Goal: Task Accomplishment & Management: Manage account settings

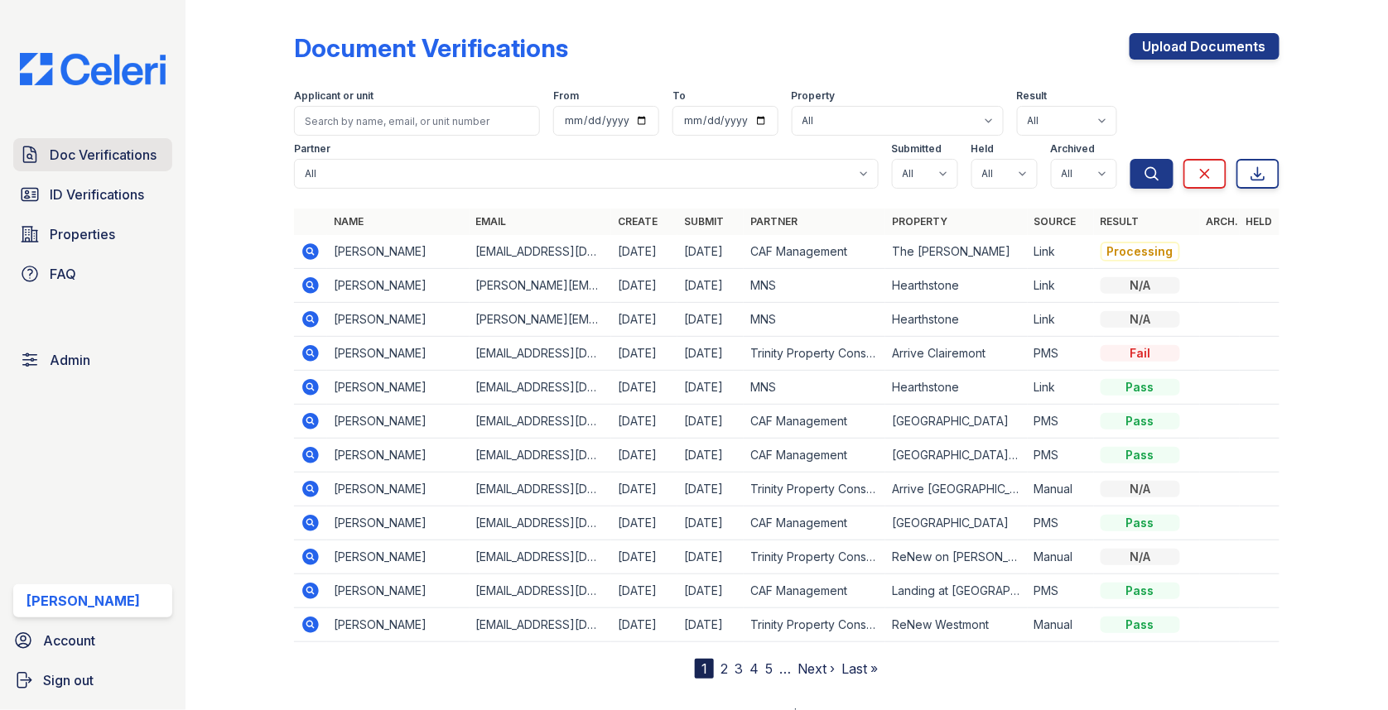
click at [151, 160] on span "Doc Verifications" at bounding box center [103, 155] width 107 height 20
click at [143, 158] on span "Doc Verifications" at bounding box center [103, 155] width 107 height 20
click at [96, 344] on link "Admin" at bounding box center [92, 360] width 159 height 33
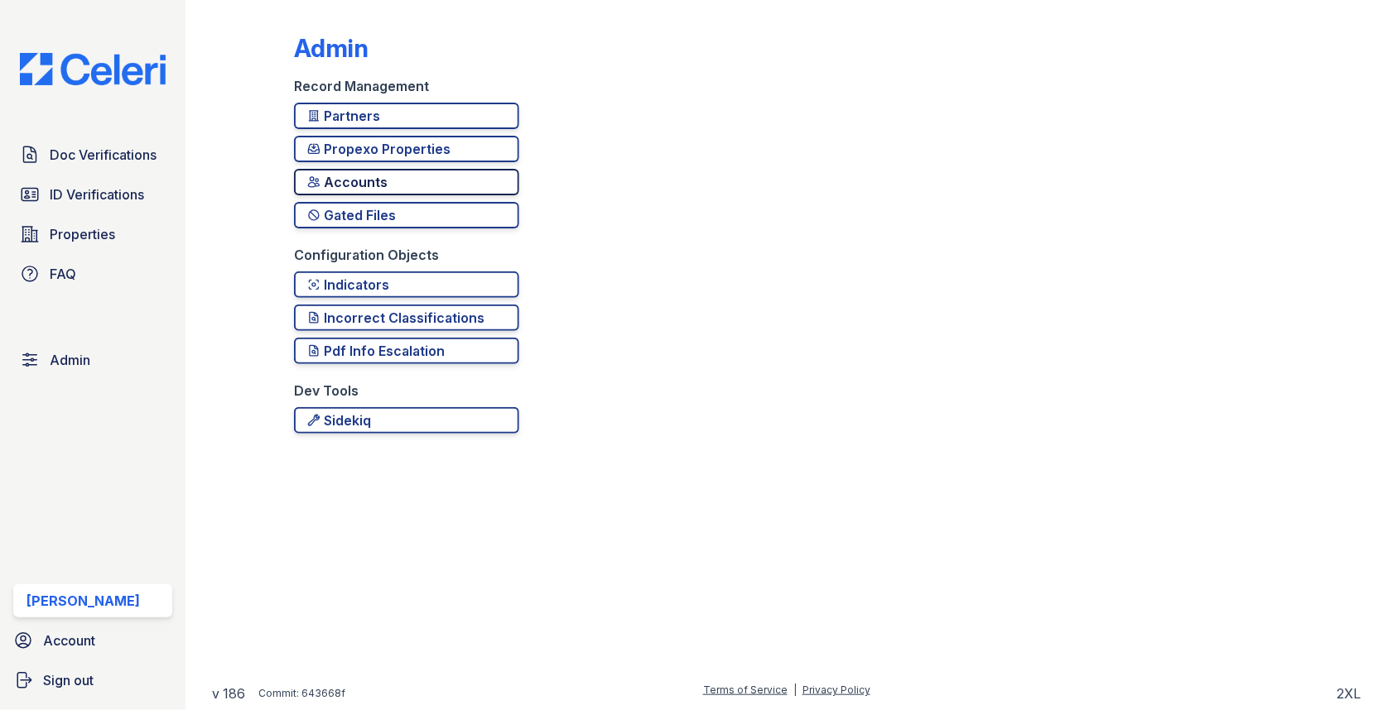
click at [388, 183] on div "Accounts" at bounding box center [406, 182] width 199 height 20
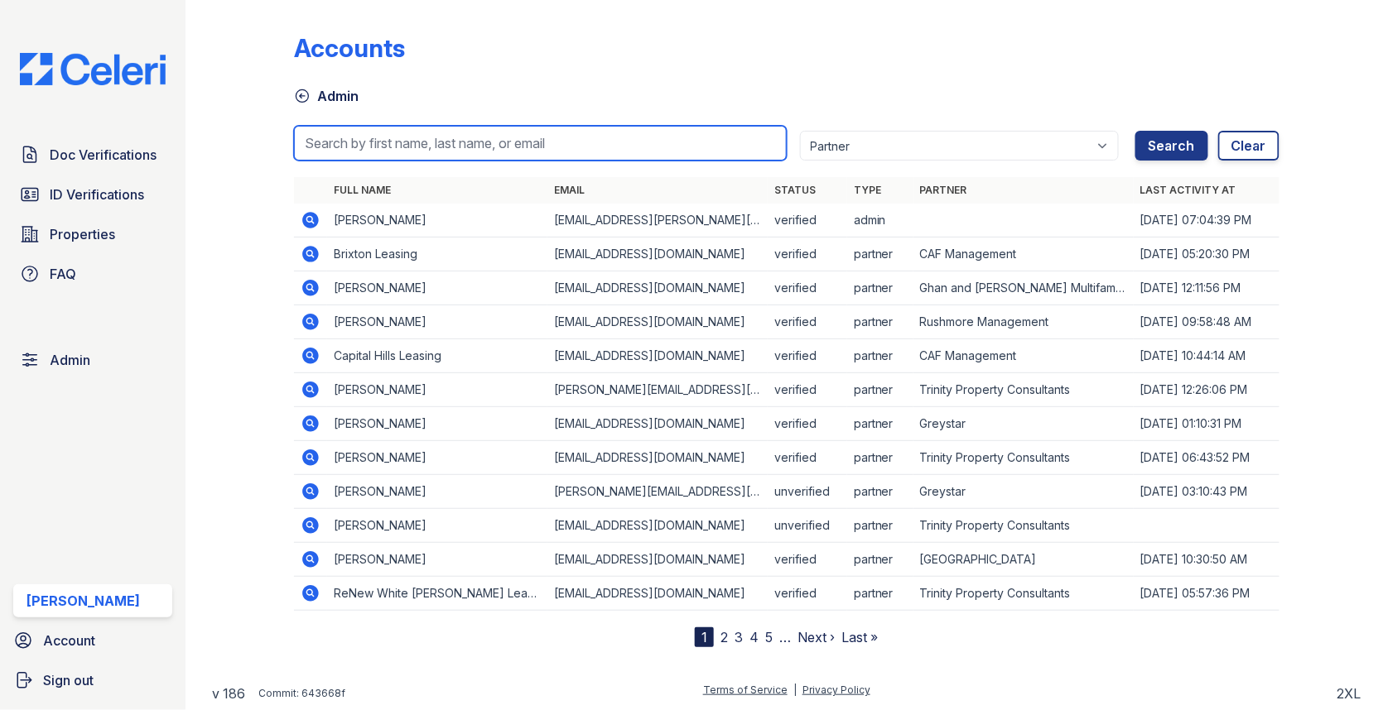
click at [437, 135] on input "search" at bounding box center [540, 143] width 493 height 35
paste input "manassayardsleasing@greystar.com"
type input "manassayardsleasing@greystar.com"
click at [1135, 131] on button "Search" at bounding box center [1171, 146] width 73 height 30
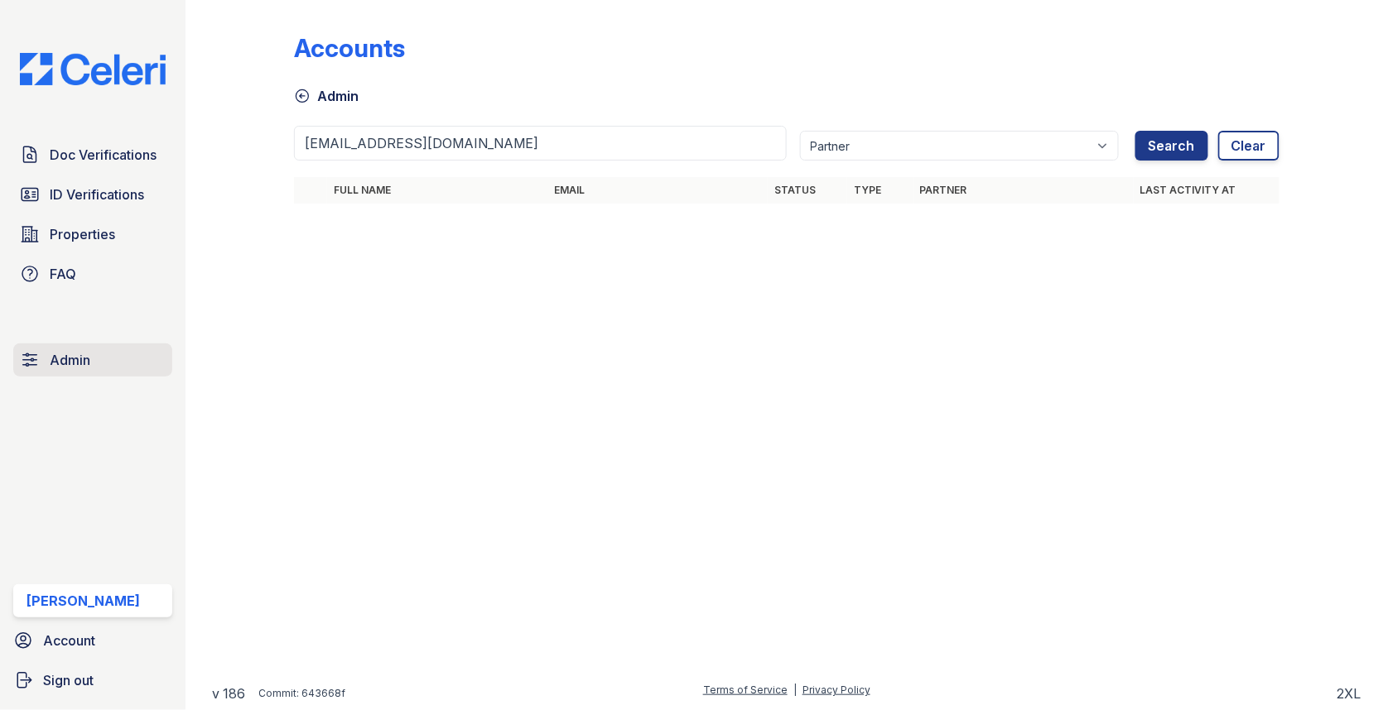
click at [130, 356] on link "Admin" at bounding box center [92, 360] width 159 height 33
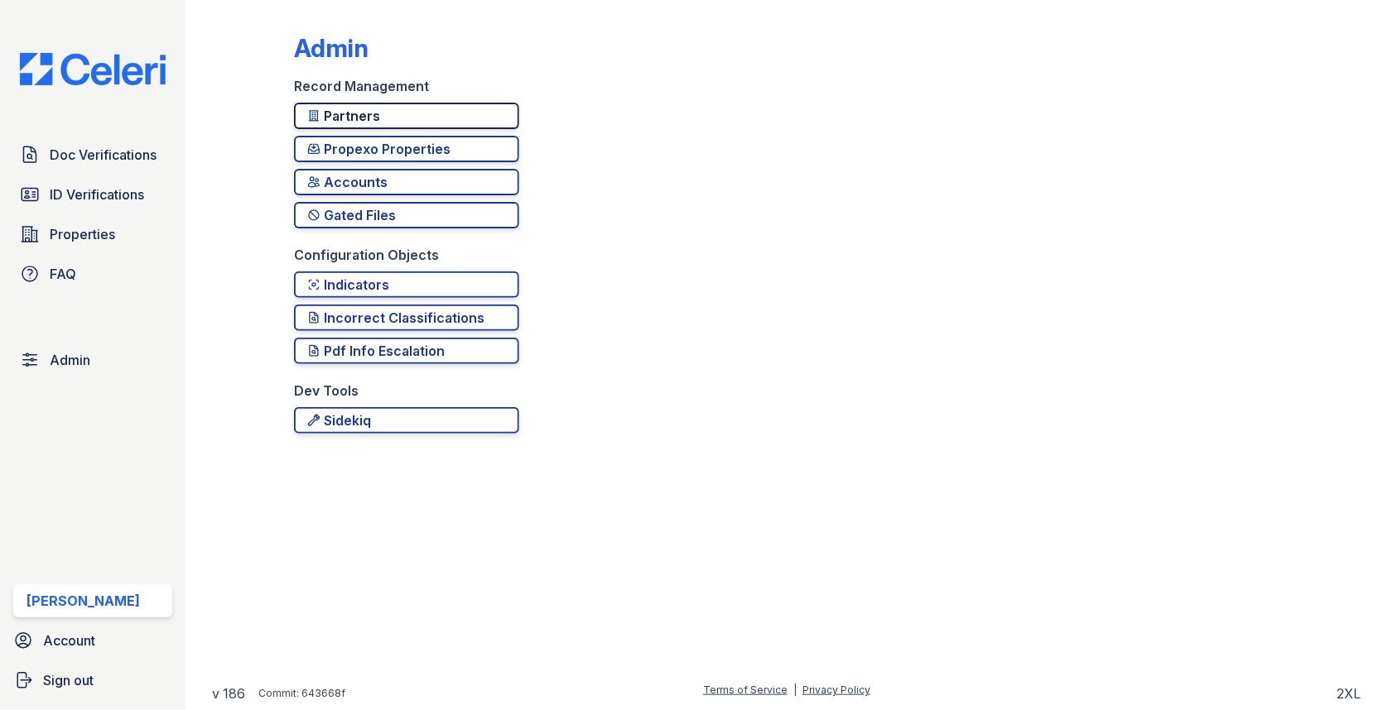
click at [380, 117] on div "Partners" at bounding box center [406, 116] width 199 height 20
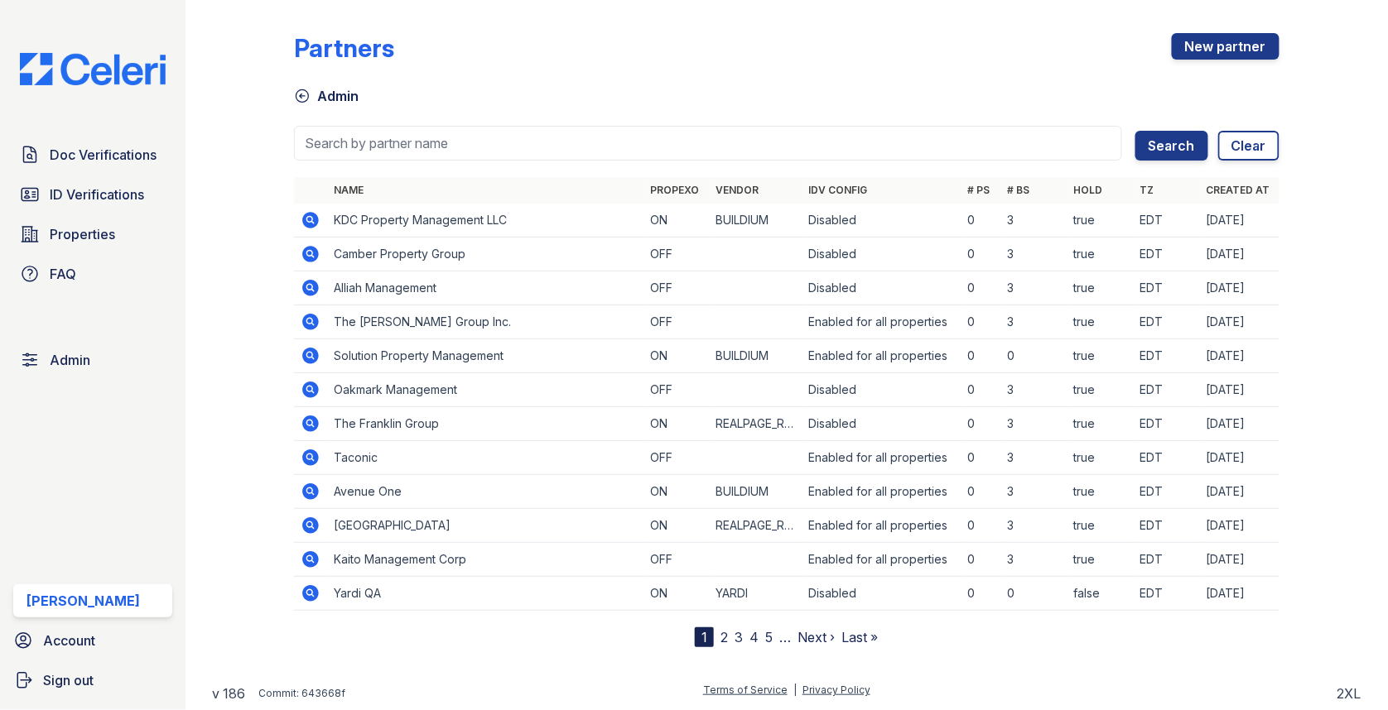
click at [380, 137] on input "search" at bounding box center [708, 143] width 828 height 35
type input "h"
type input "greyst"
click at [1135, 131] on button "Search" at bounding box center [1171, 146] width 73 height 30
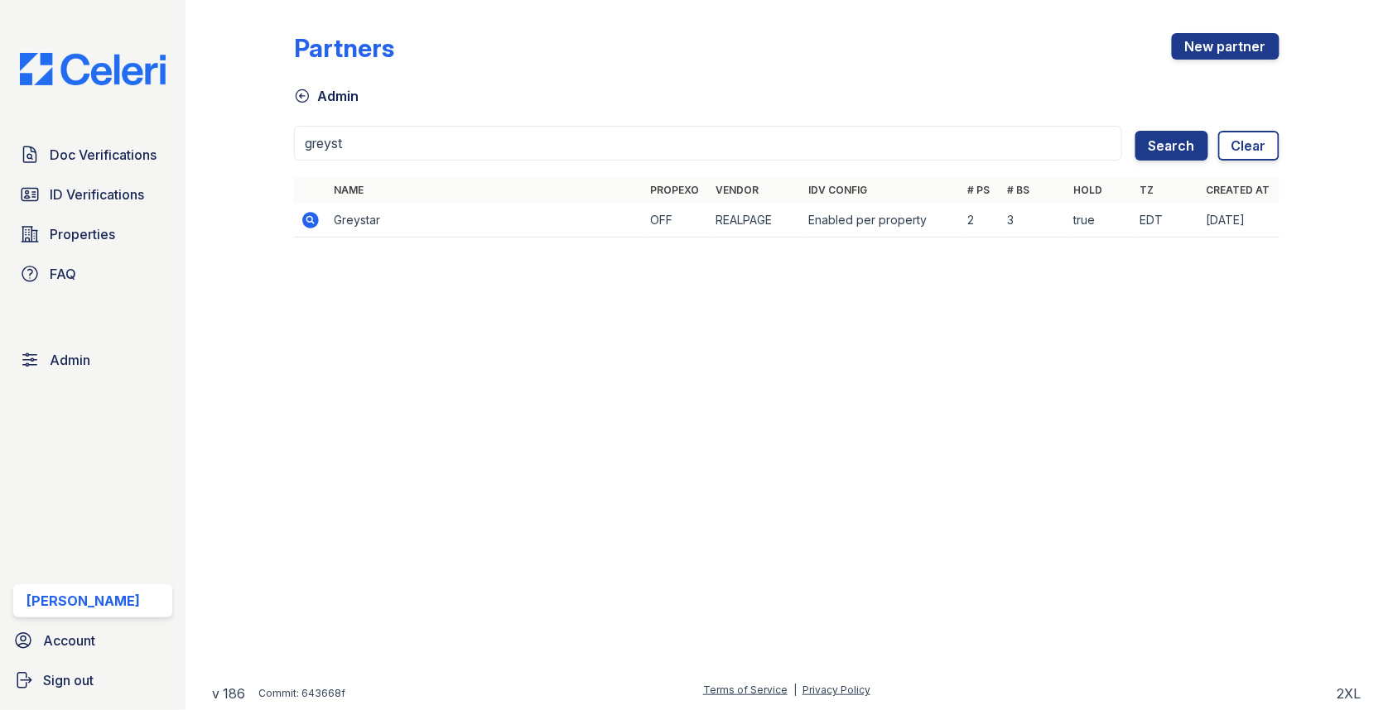
click at [302, 213] on icon at bounding box center [311, 220] width 20 height 20
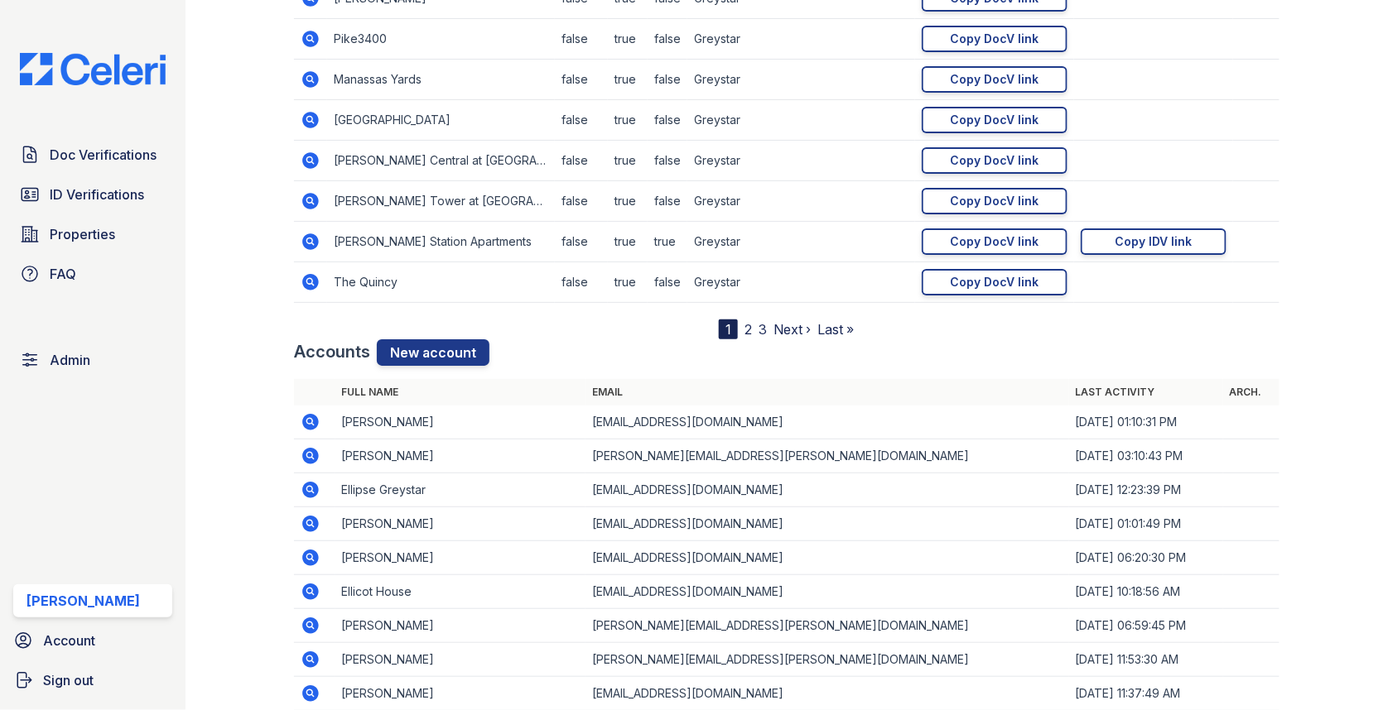
scroll to position [2097, 0]
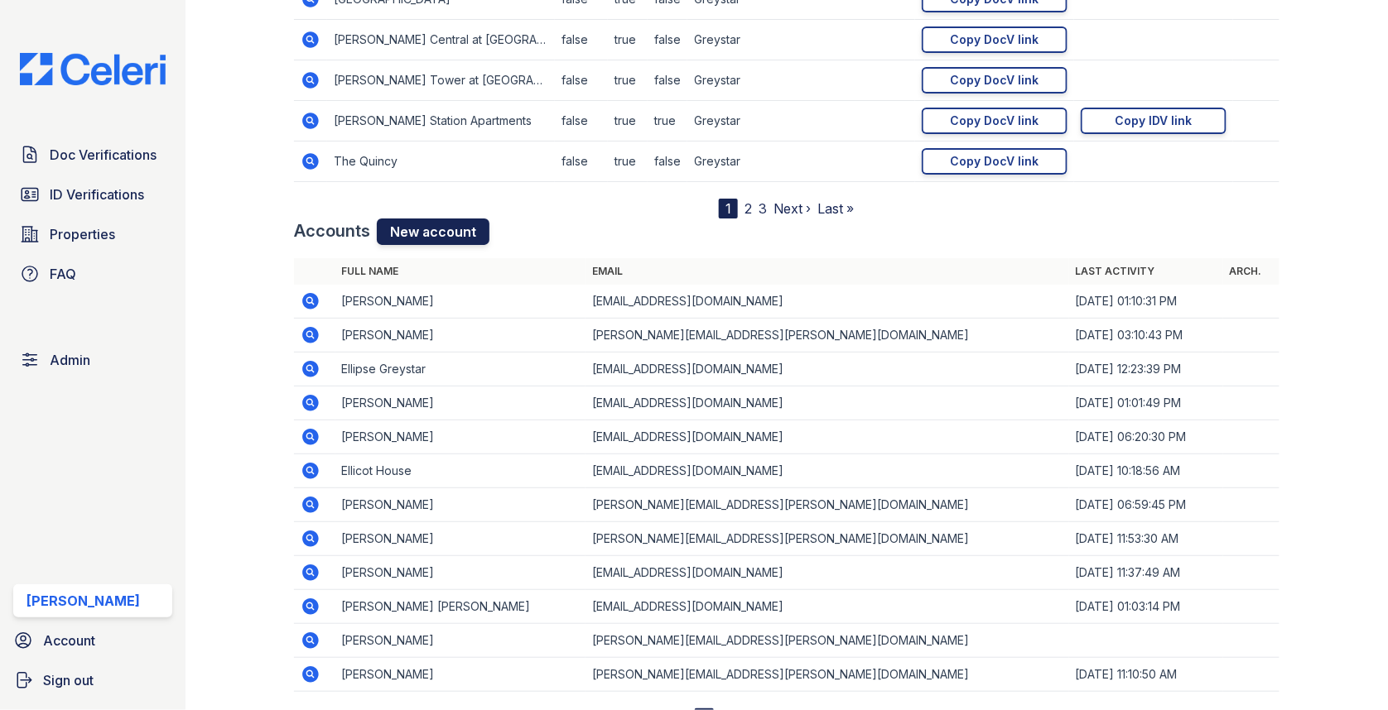
click at [469, 219] on link "New account" at bounding box center [433, 232] width 113 height 26
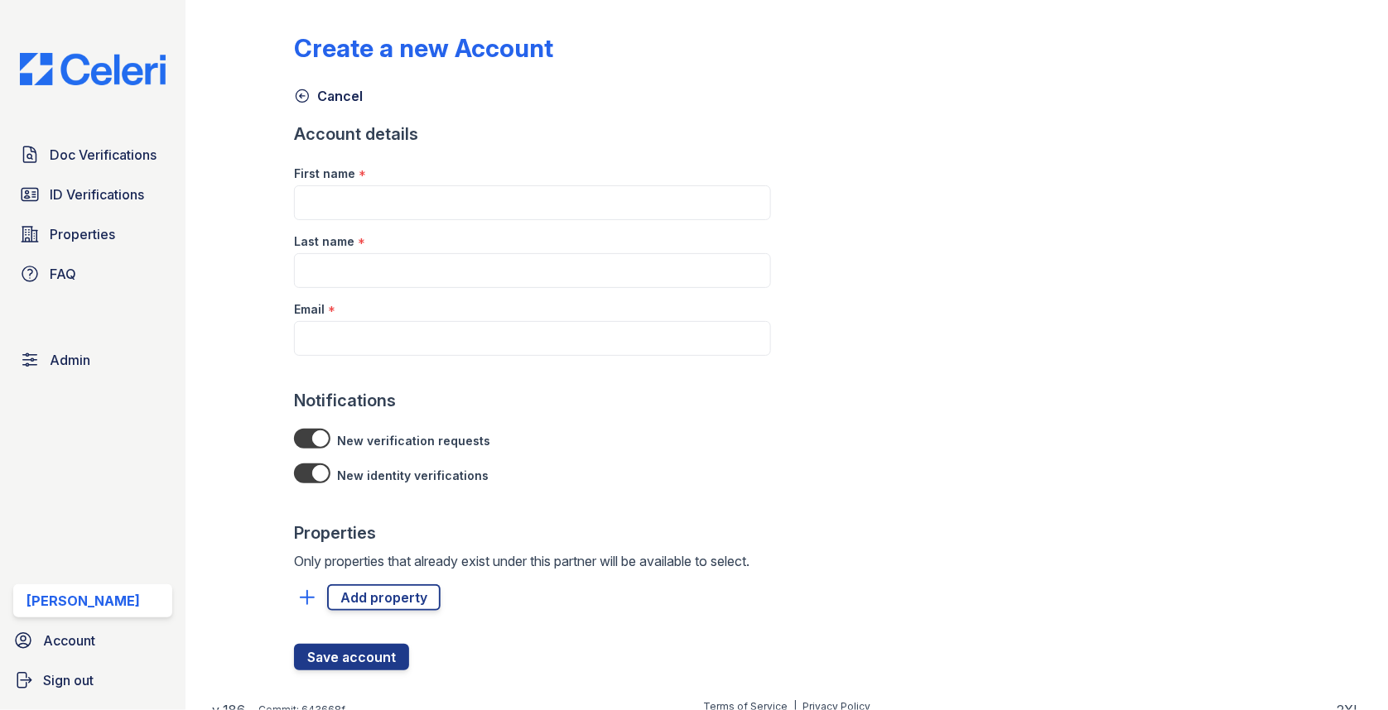
click at [388, 356] on div at bounding box center [532, 372] width 477 height 33
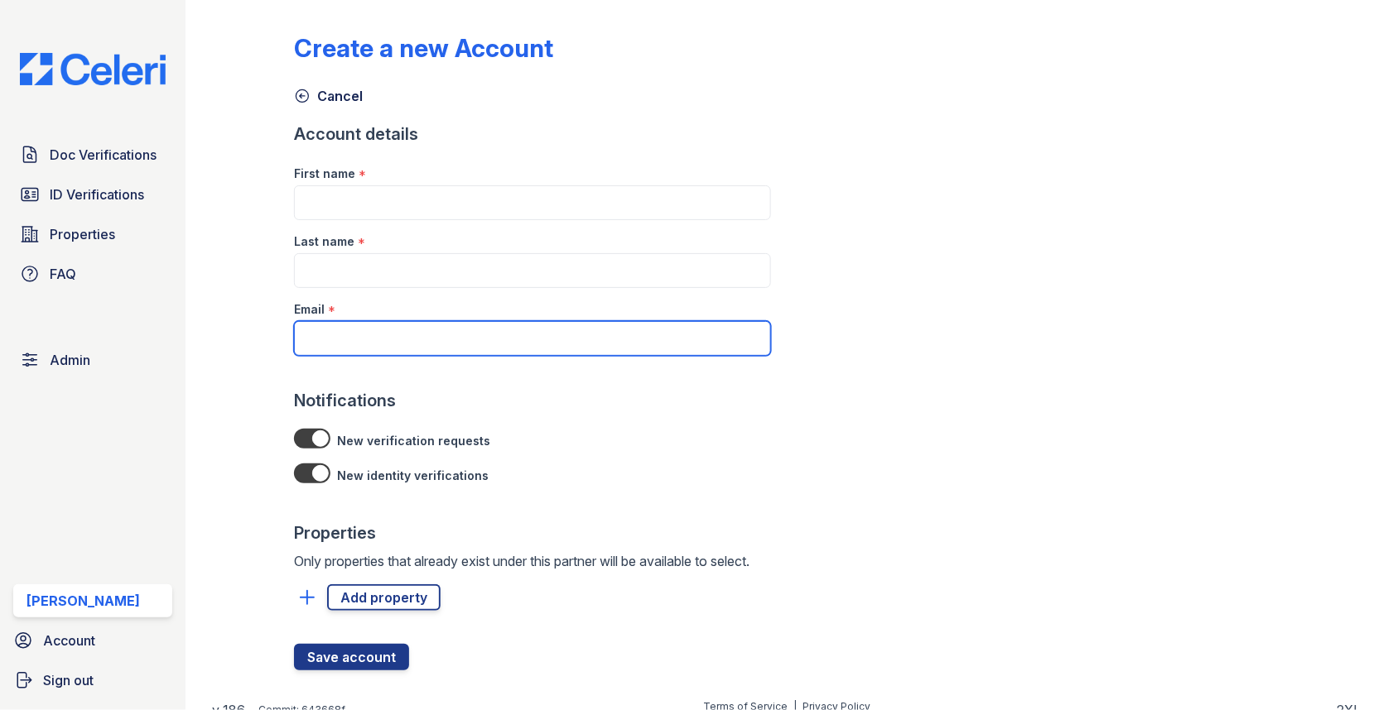
click at [388, 344] on input "Email" at bounding box center [532, 338] width 477 height 35
paste input "[EMAIL_ADDRESS][DOMAIN_NAME]"
type input "[EMAIL_ADDRESS][DOMAIN_NAME]"
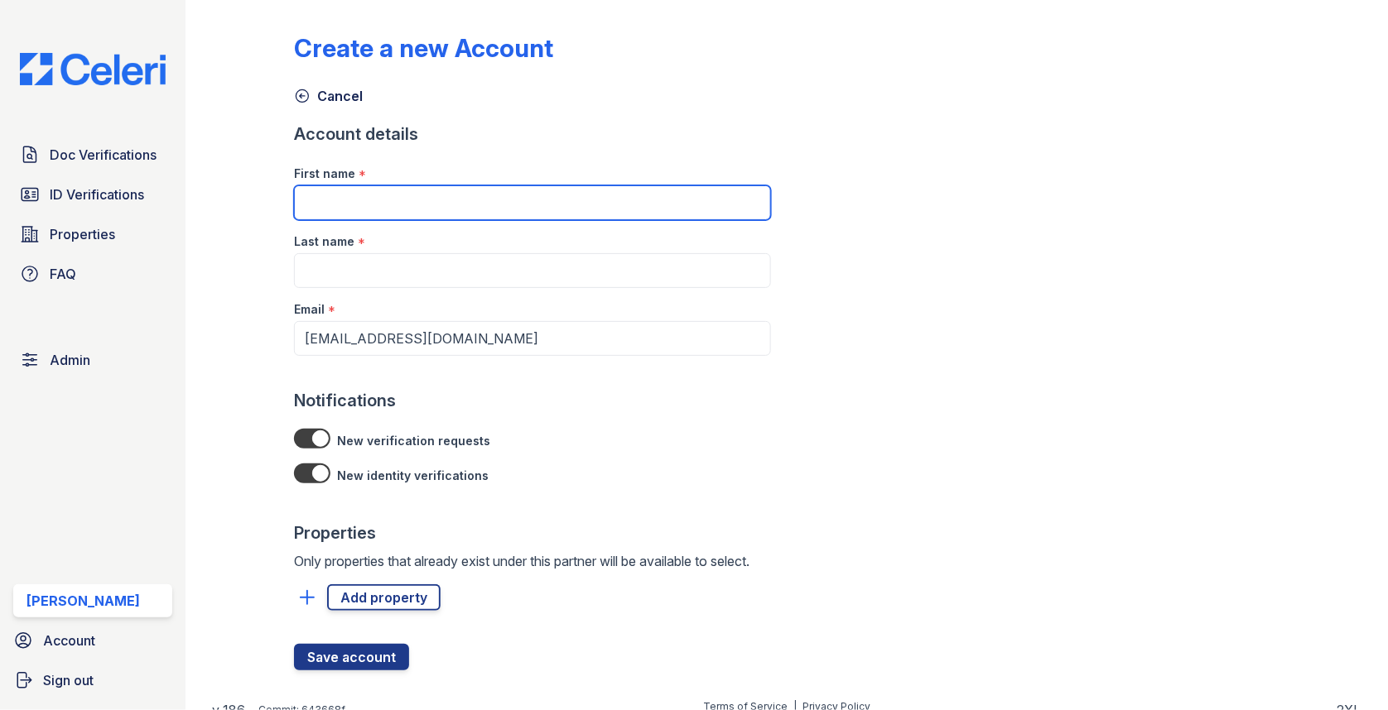
click at [406, 191] on input "First name" at bounding box center [532, 202] width 477 height 35
paste input "Vania Rodriguez"
click at [383, 200] on input "Vania Rodriguez" at bounding box center [532, 202] width 477 height 35
type input "Vania"
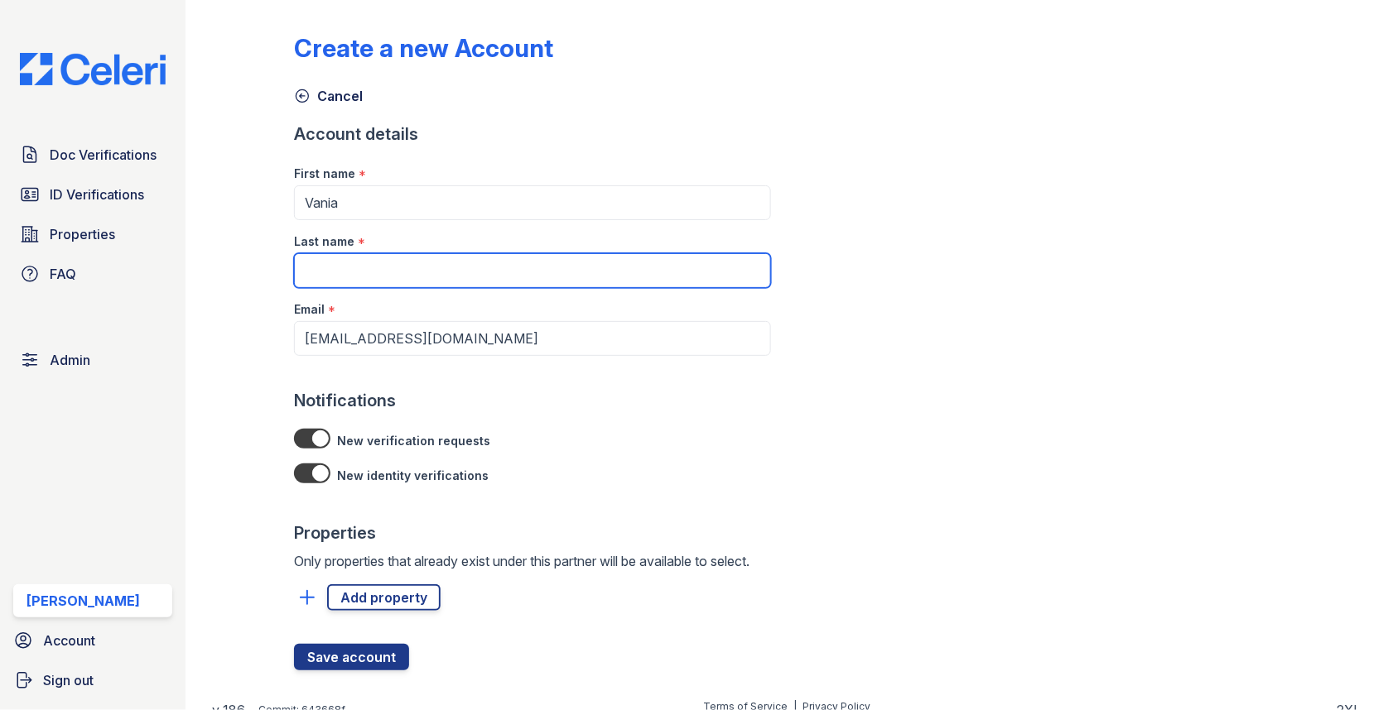
paste input "Rodriguez"
type input "Rodriguez"
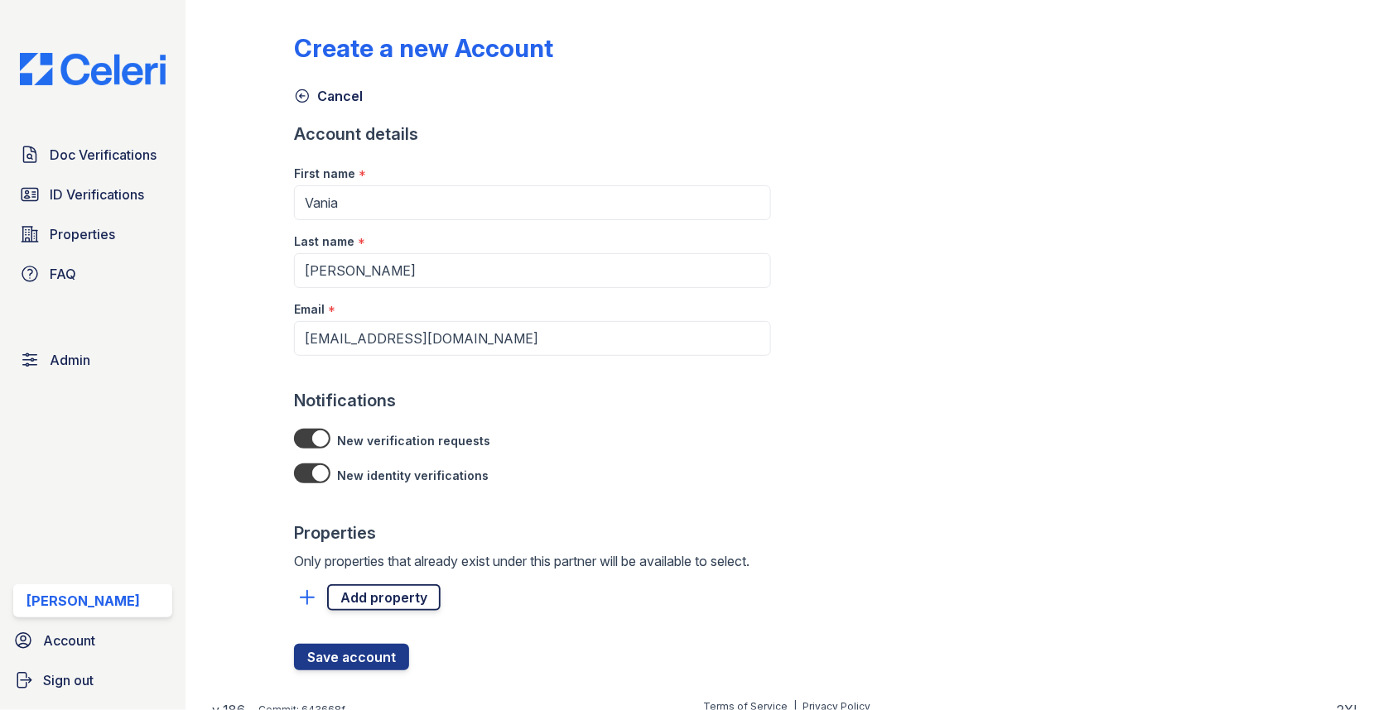
click at [379, 589] on link "Add property" at bounding box center [383, 598] width 113 height 26
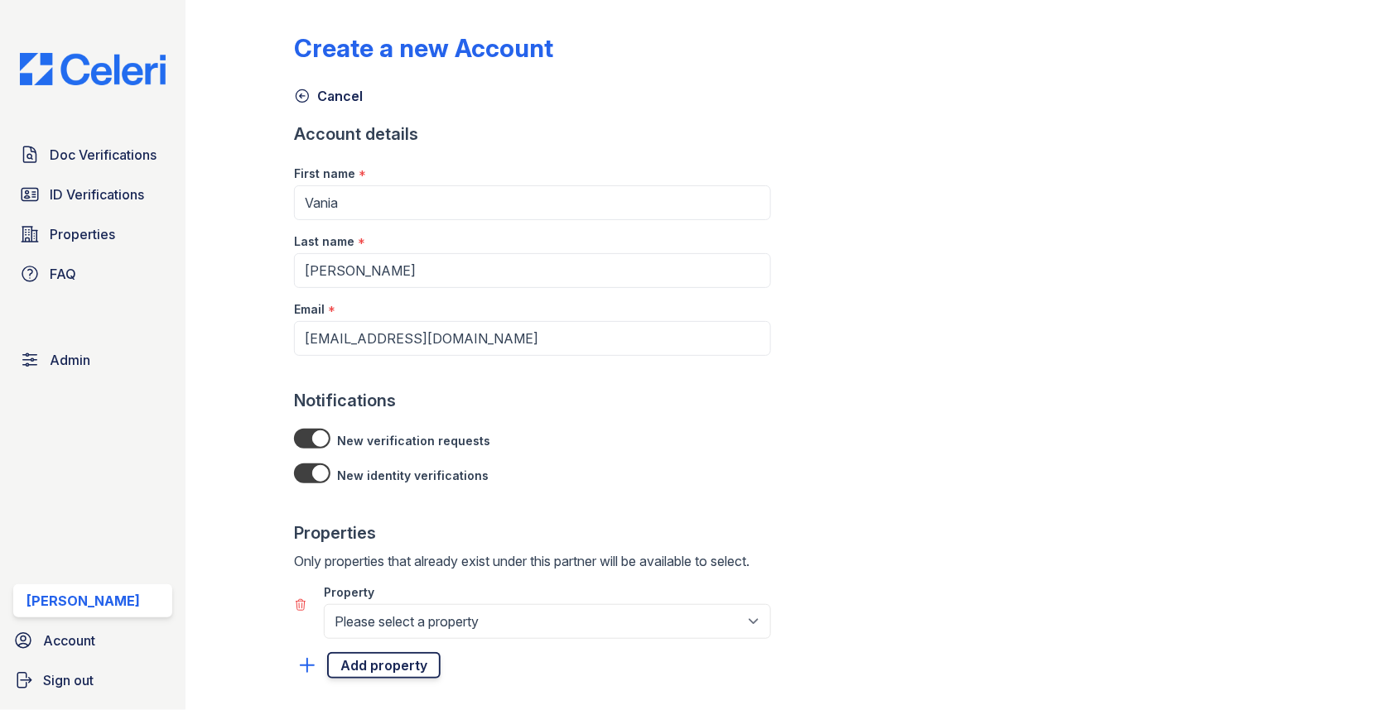
select select "4707"
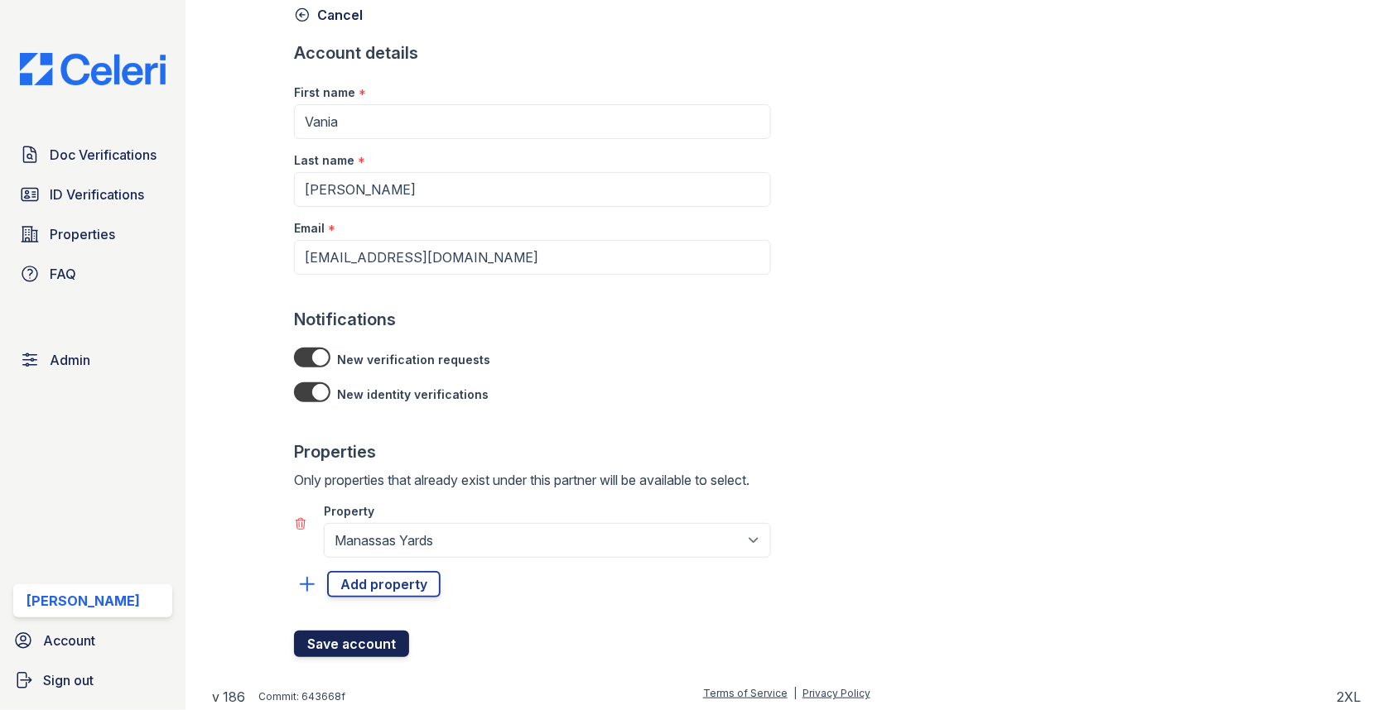
click at [375, 645] on button "Save account" at bounding box center [351, 644] width 115 height 26
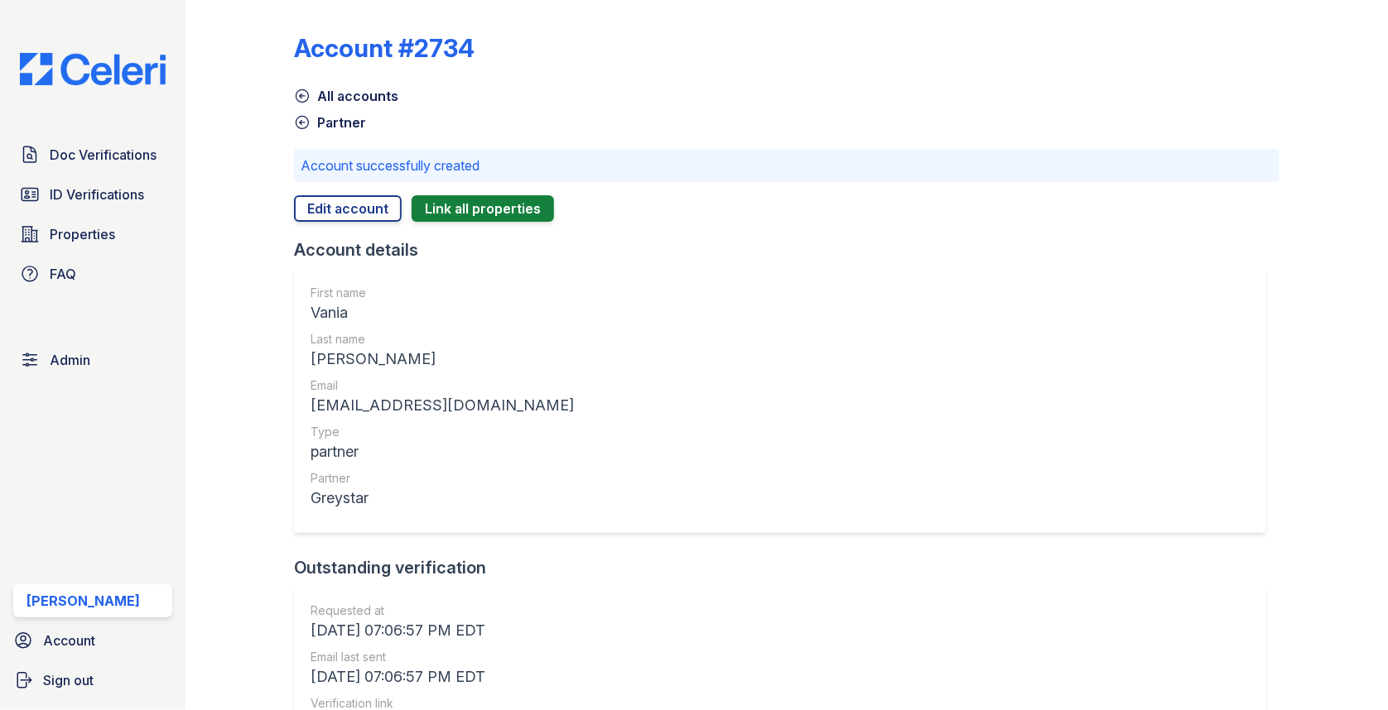
click at [161, 129] on div "Doc Verifications ID Verifications Properties FAQ Admin Max Orshan Account Sign…" at bounding box center [92, 355] width 185 height 710
click at [138, 140] on link "Doc Verifications" at bounding box center [92, 154] width 159 height 33
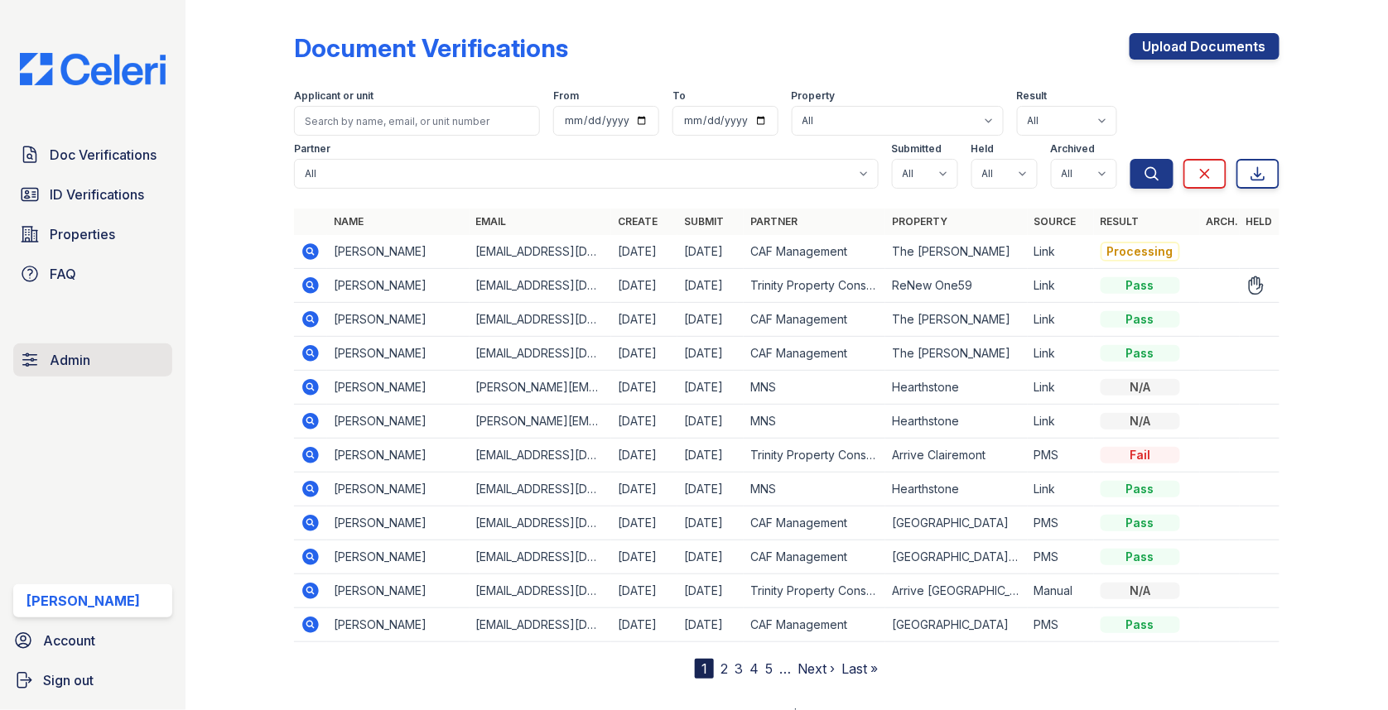
click at [107, 353] on link "Admin" at bounding box center [92, 360] width 159 height 33
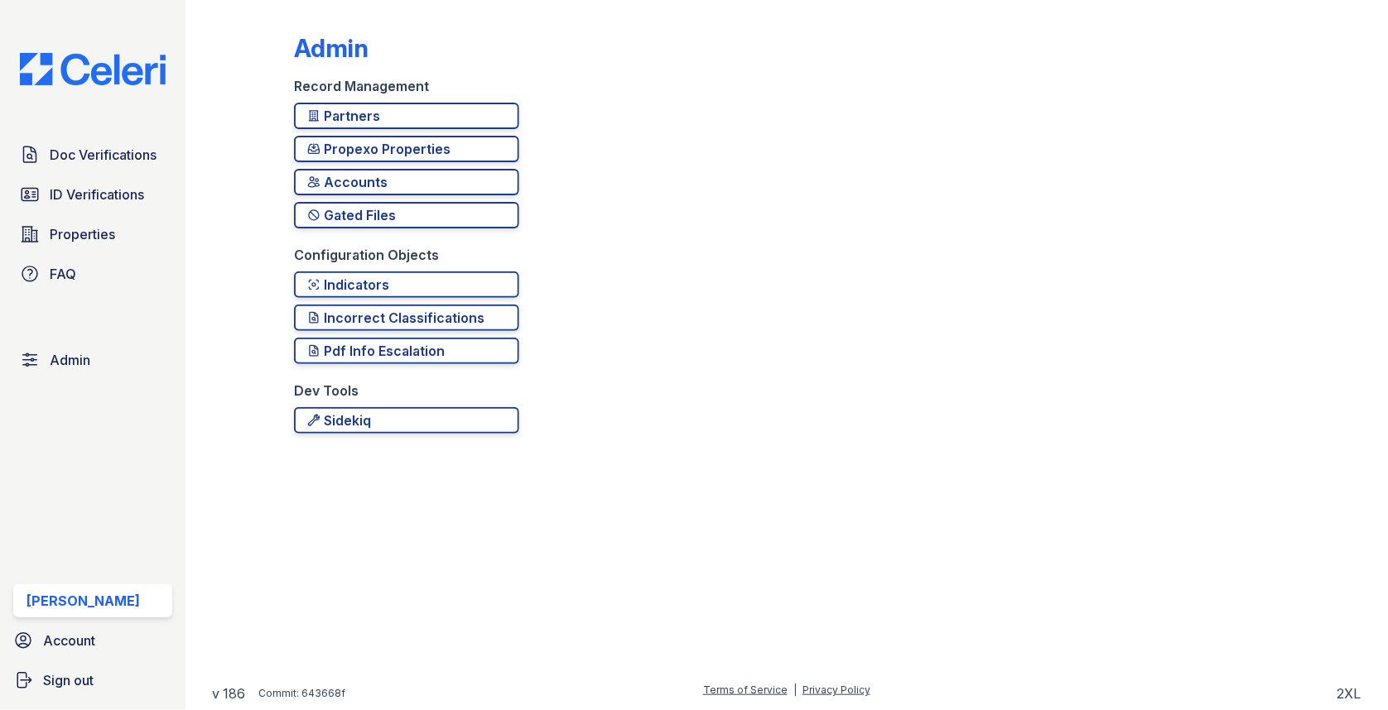
click at [395, 129] on div "Partners Propexo Properties Accounts Gated Files" at bounding box center [406, 174] width 225 height 142
click at [395, 121] on div "Partners" at bounding box center [406, 116] width 199 height 20
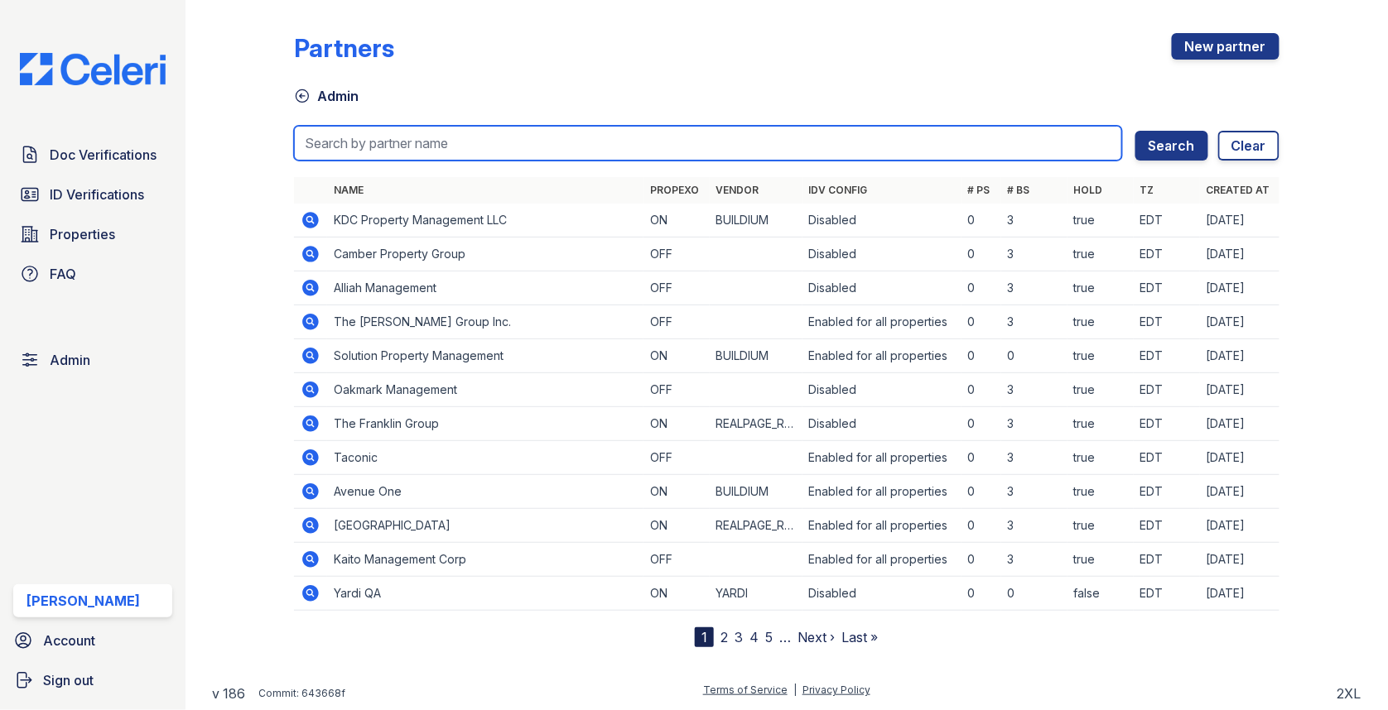
click at [395, 129] on input "search" at bounding box center [708, 143] width 828 height 35
type input "willow"
click at [1135, 131] on button "Search" at bounding box center [1171, 146] width 73 height 30
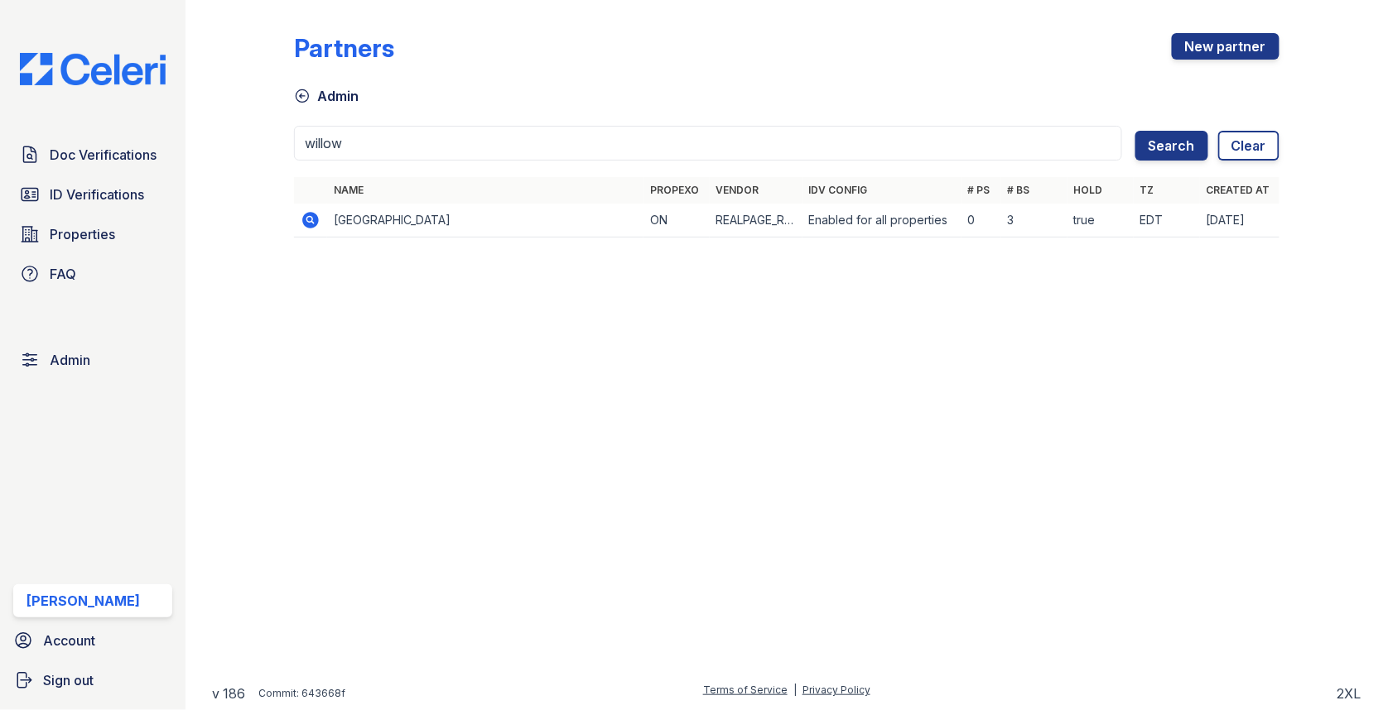
click at [313, 216] on icon at bounding box center [310, 220] width 17 height 17
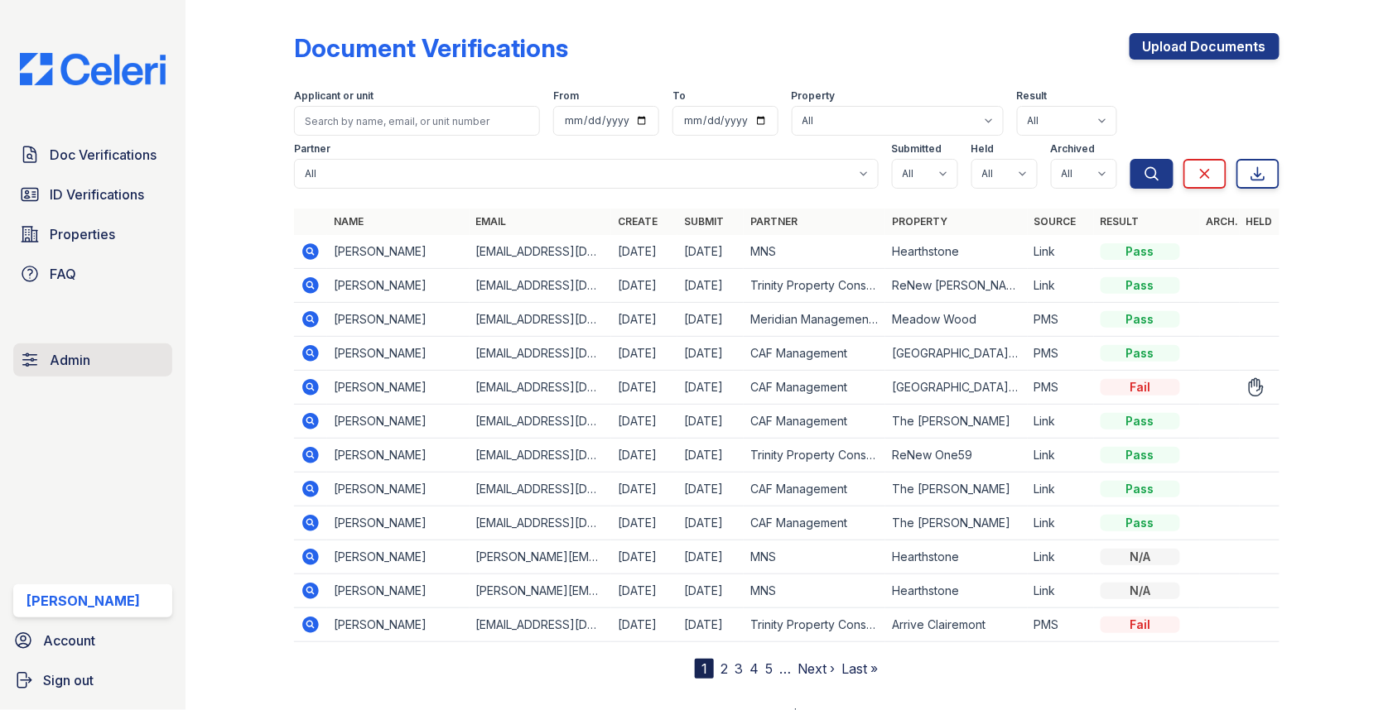
click at [98, 368] on link "Admin" at bounding box center [92, 360] width 159 height 33
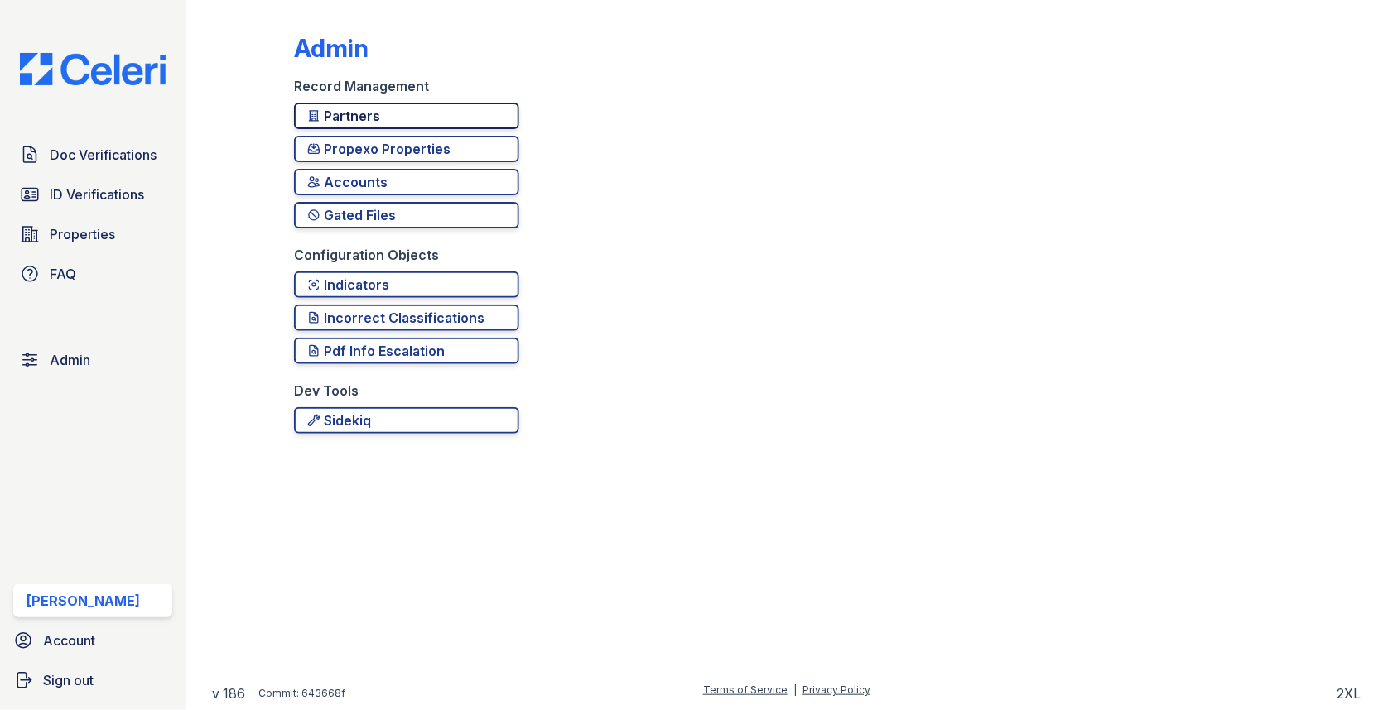
click at [335, 113] on div "Partners" at bounding box center [406, 116] width 199 height 20
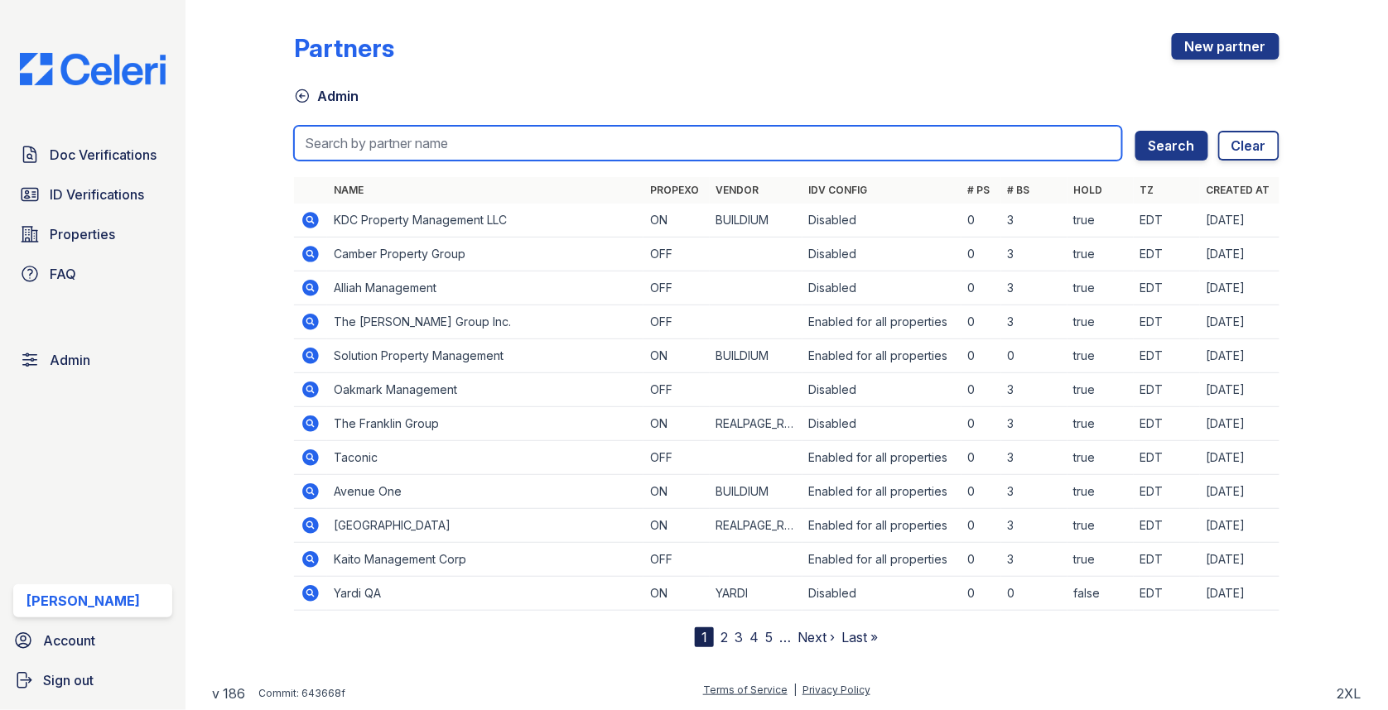
click at [435, 142] on input "search" at bounding box center [708, 143] width 828 height 35
type input "willow"
click at [1135, 131] on button "Search" at bounding box center [1171, 146] width 73 height 30
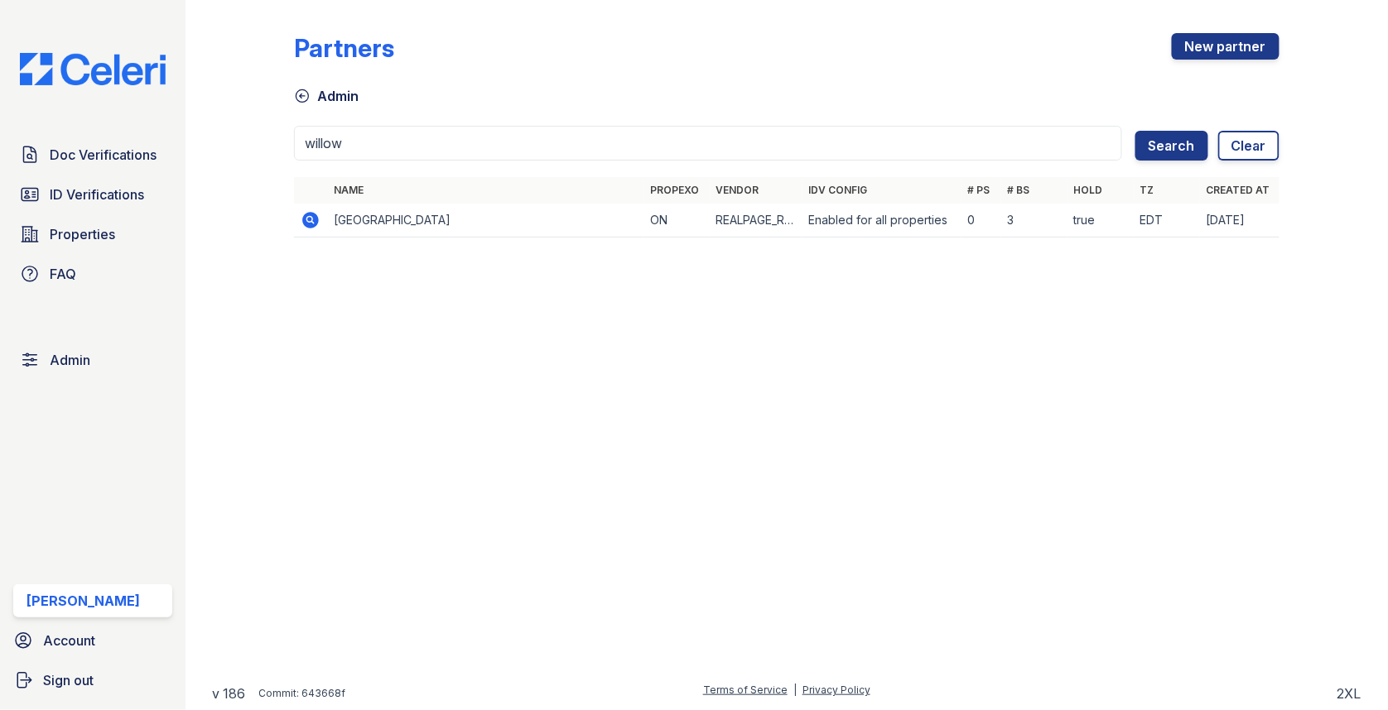
click at [315, 214] on icon at bounding box center [310, 220] width 17 height 17
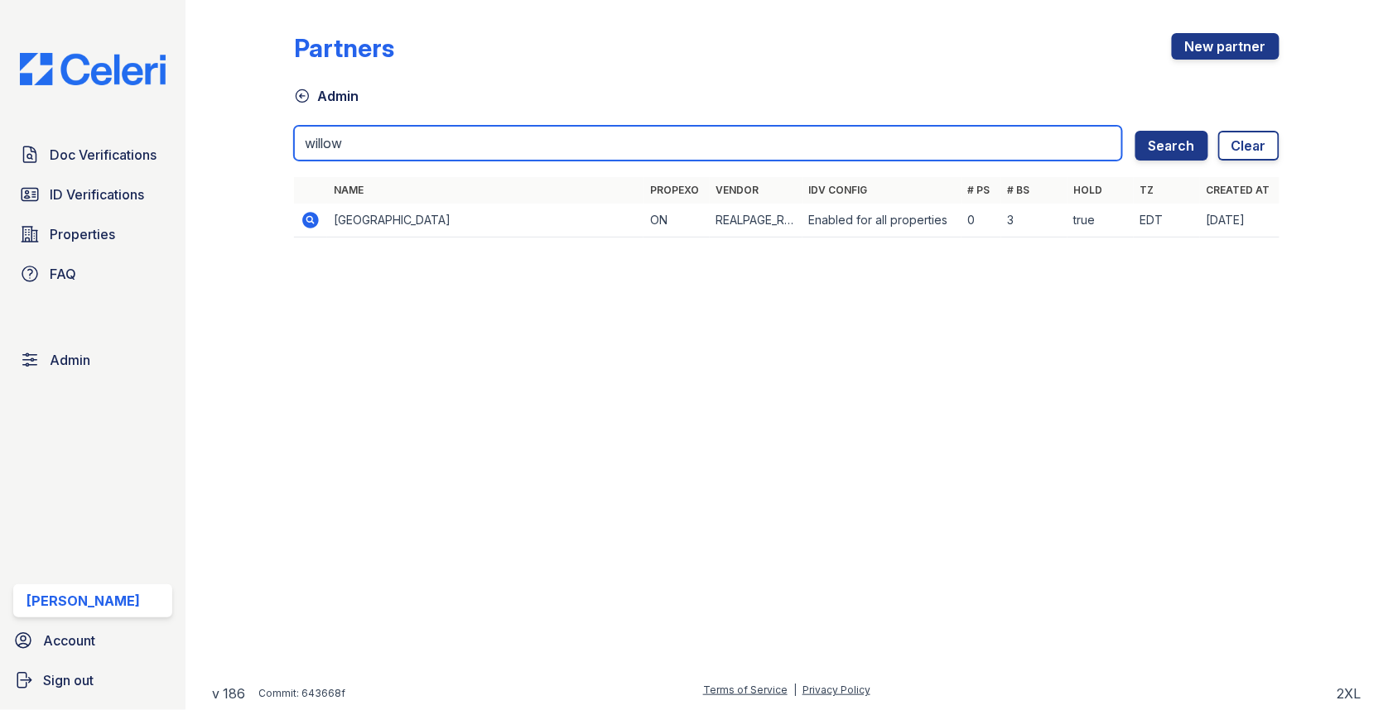
drag, startPoint x: 361, startPoint y: 146, endPoint x: 219, endPoint y: 128, distance: 143.6
click at [229, 132] on div "Partners New partner Admin willow Search Clear Name Propexo Vendor IDV Config #…" at bounding box center [786, 140] width 1149 height 281
type input ";"
type input "lantower"
click at [1135, 131] on button "Search" at bounding box center [1171, 146] width 73 height 30
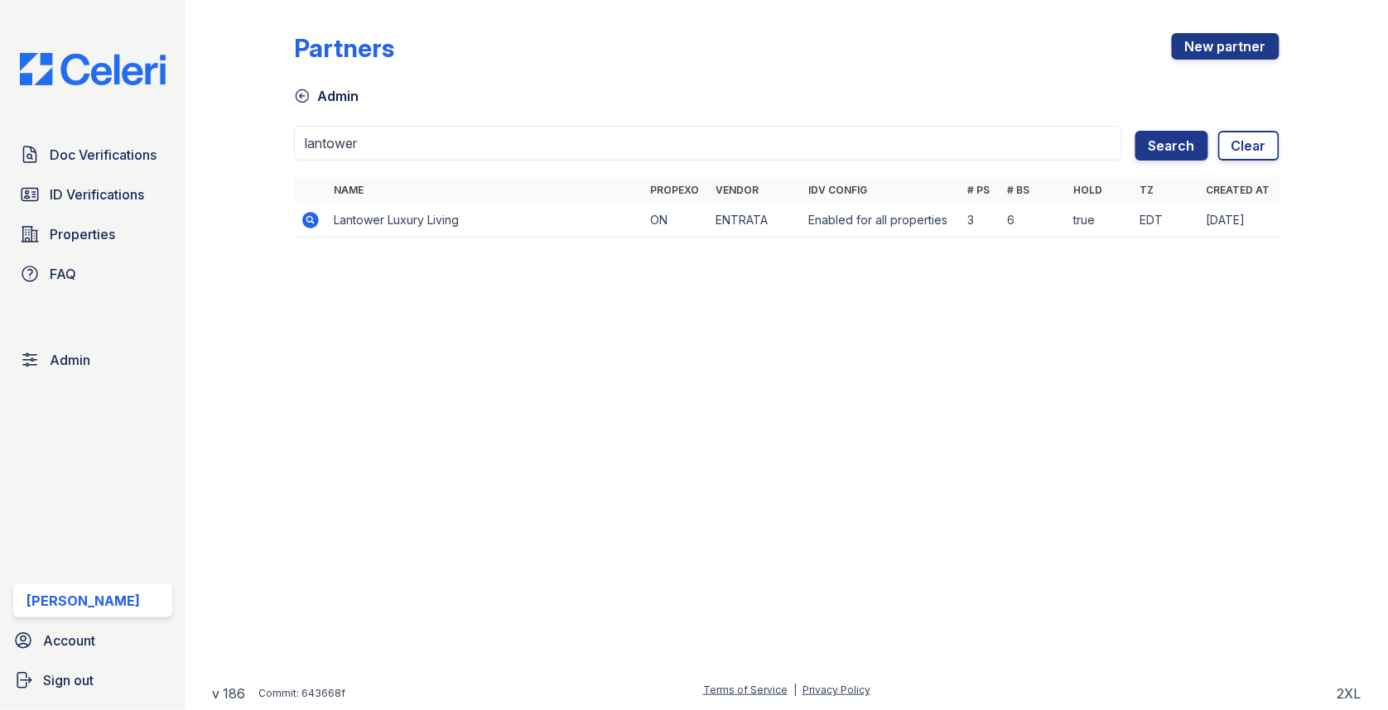
click at [319, 217] on icon at bounding box center [311, 220] width 20 height 20
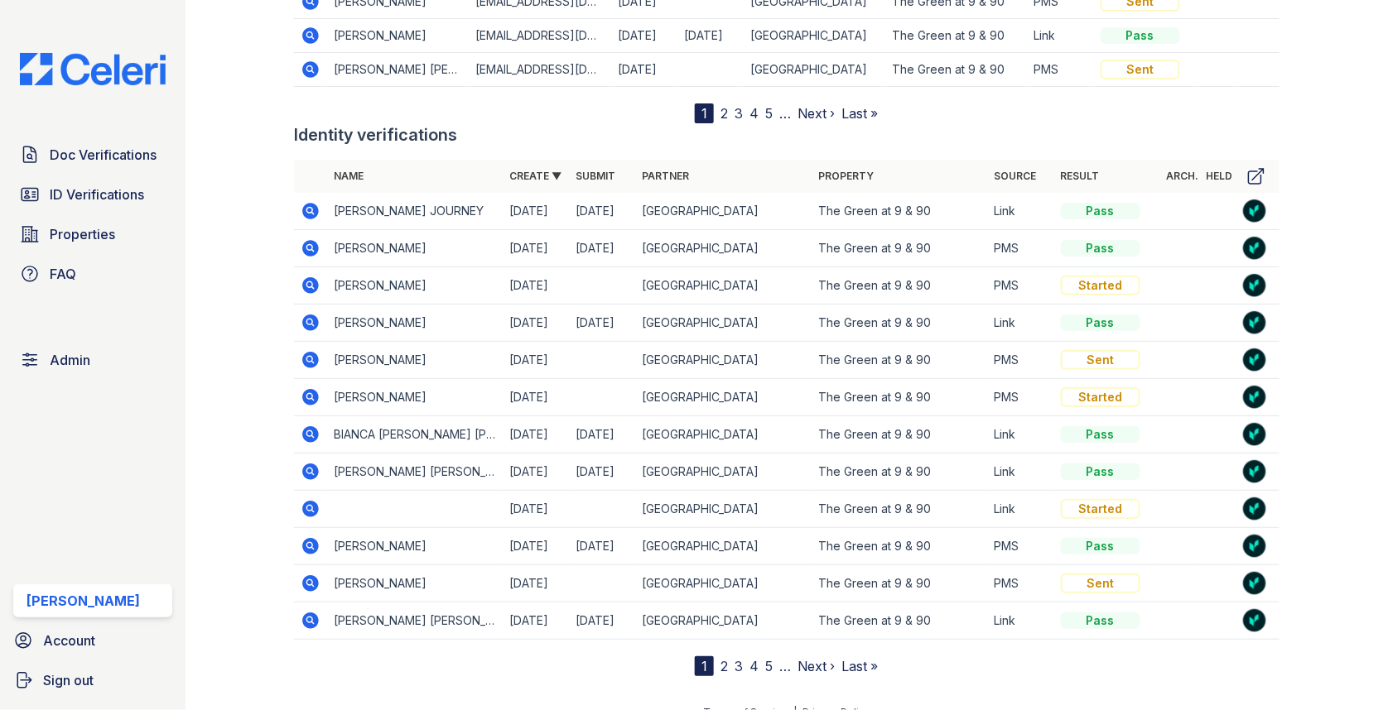
scroll to position [2727, 0]
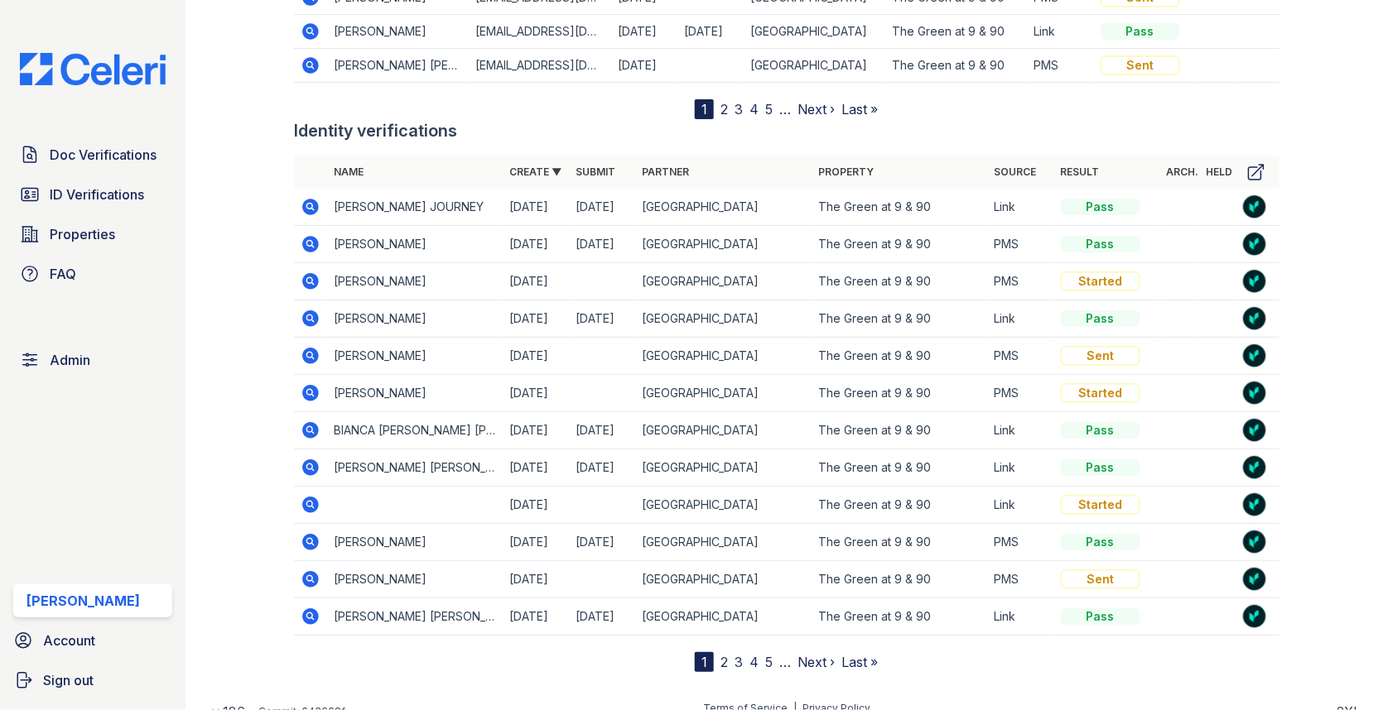
click at [721, 654] on link "2" at bounding box center [723, 662] width 7 height 17
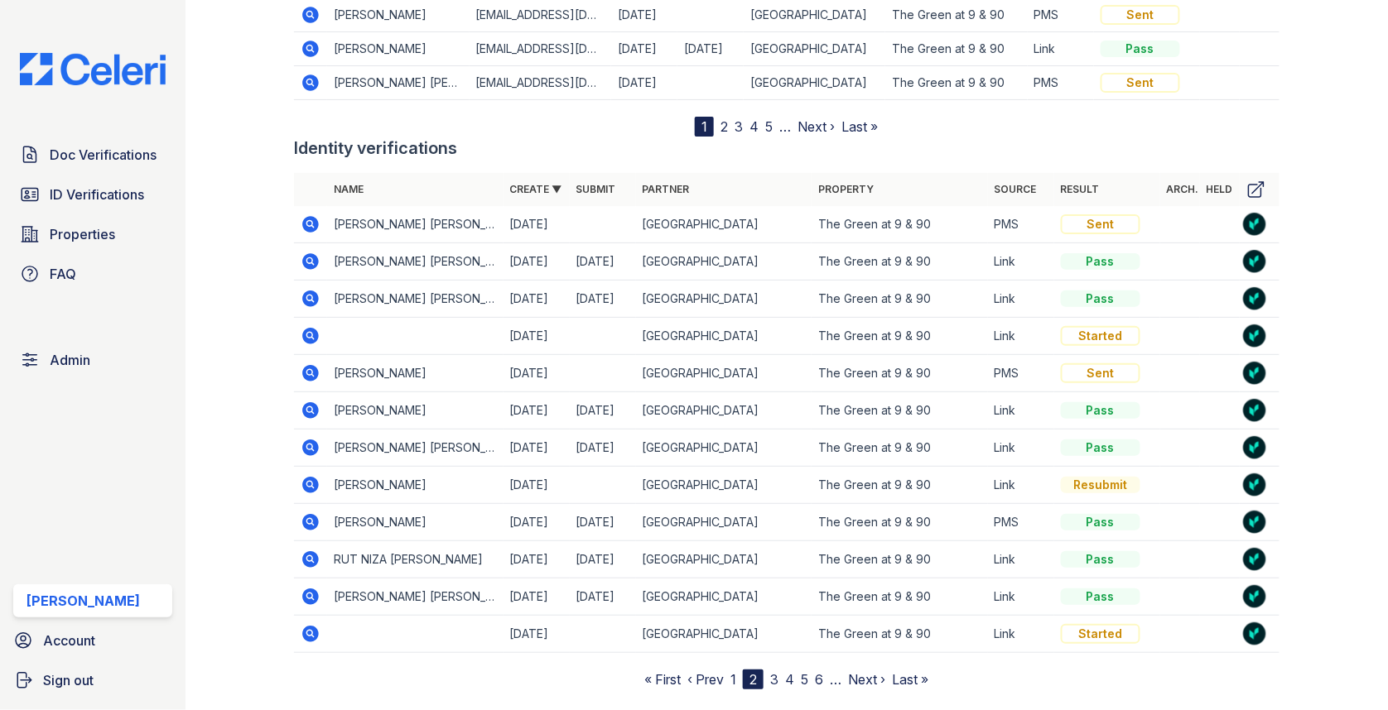
scroll to position [2727, 0]
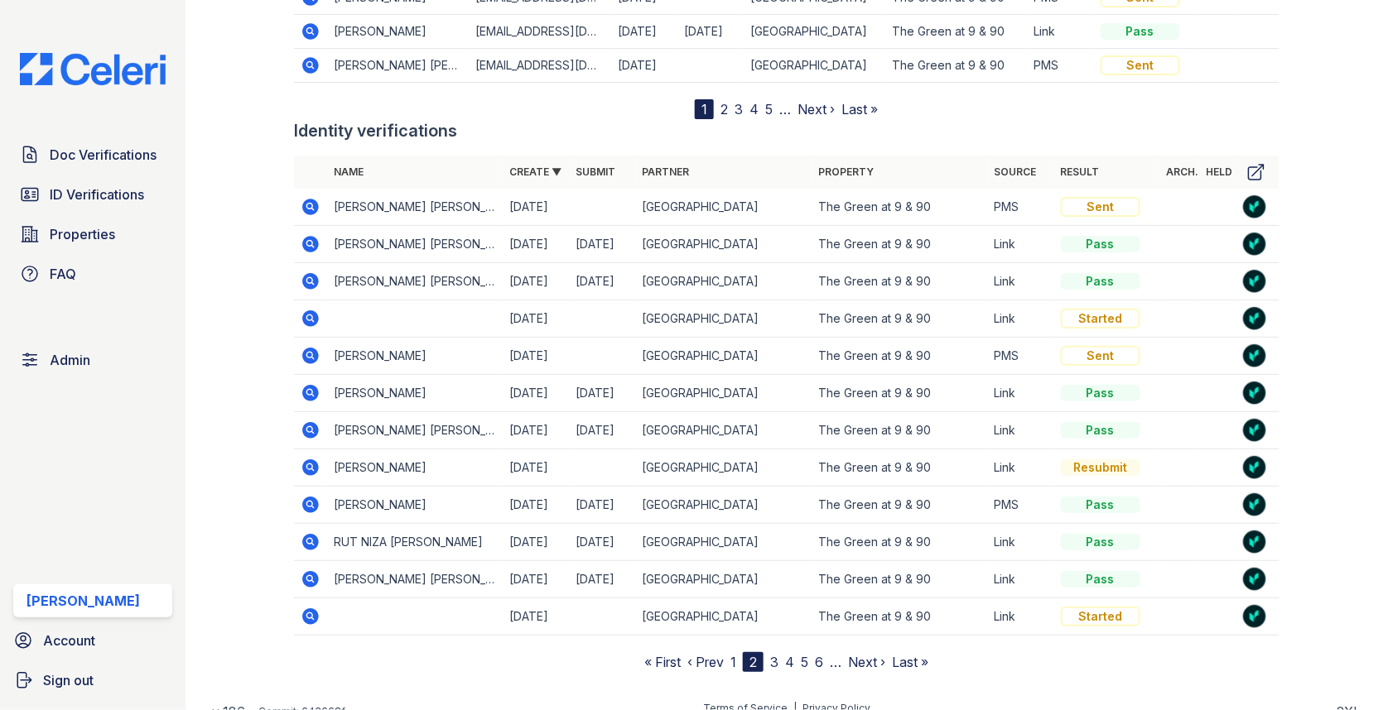
click at [777, 654] on link "3" at bounding box center [774, 662] width 8 height 17
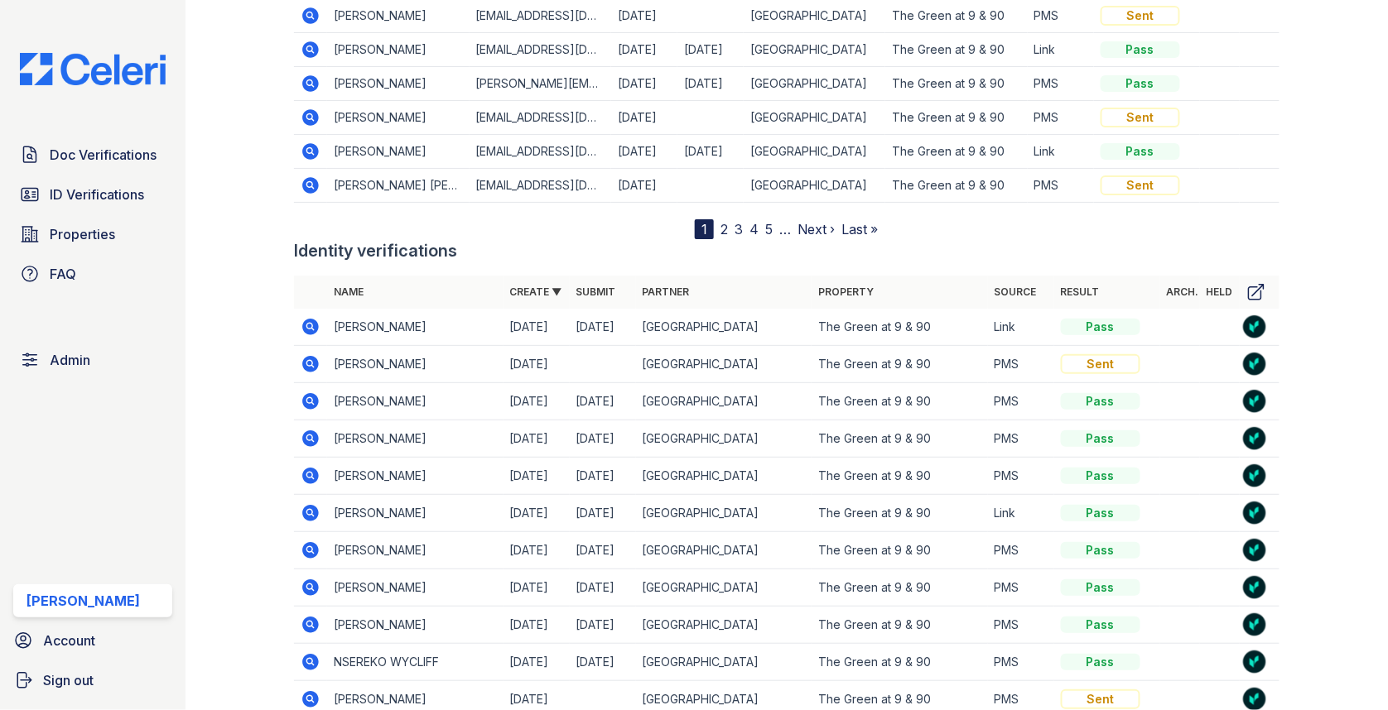
scroll to position [2727, 0]
